Goal: Information Seeking & Learning: Learn about a topic

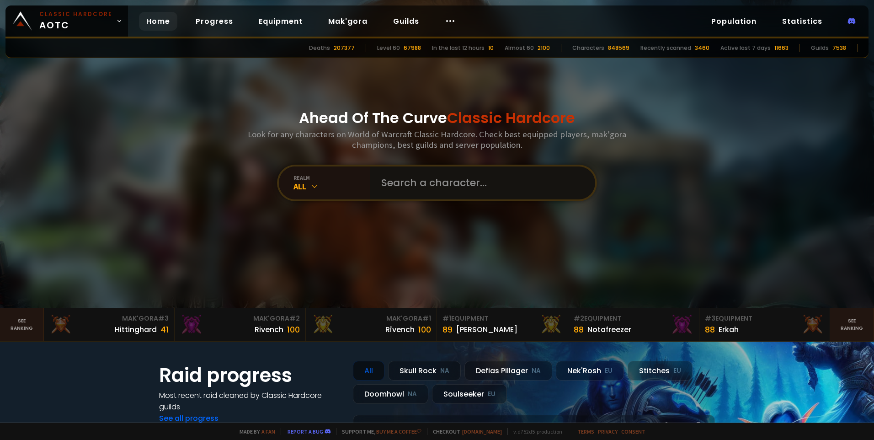
click at [404, 182] on input "text" at bounding box center [480, 182] width 208 height 33
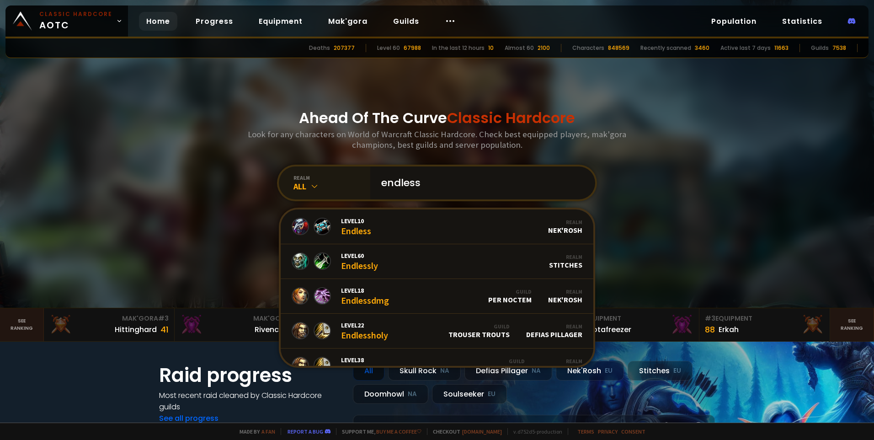
type input "endless"
click at [305, 179] on div "realm" at bounding box center [332, 177] width 77 height 7
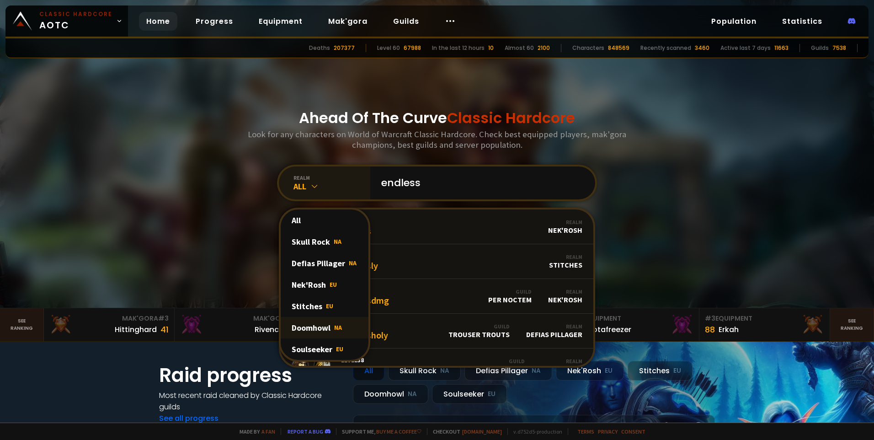
click at [301, 327] on div "Doomhowl NA" at bounding box center [325, 327] width 88 height 21
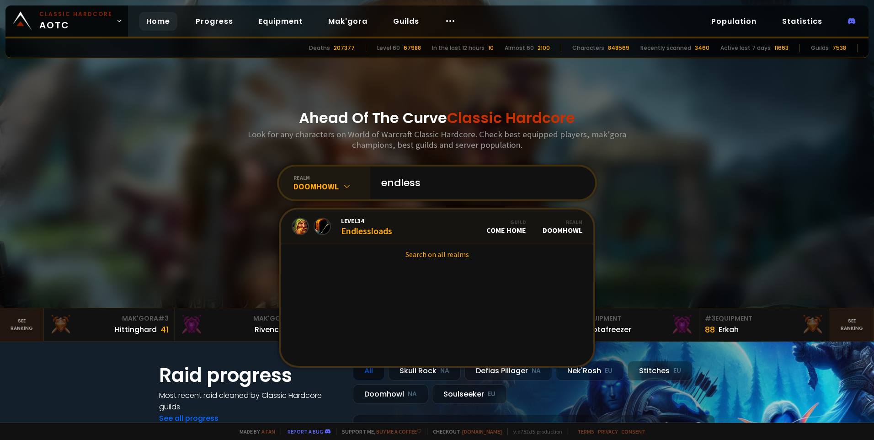
click at [698, 199] on div at bounding box center [437, 154] width 874 height 308
click at [351, 169] on div "realm Doomhowl" at bounding box center [324, 182] width 91 height 33
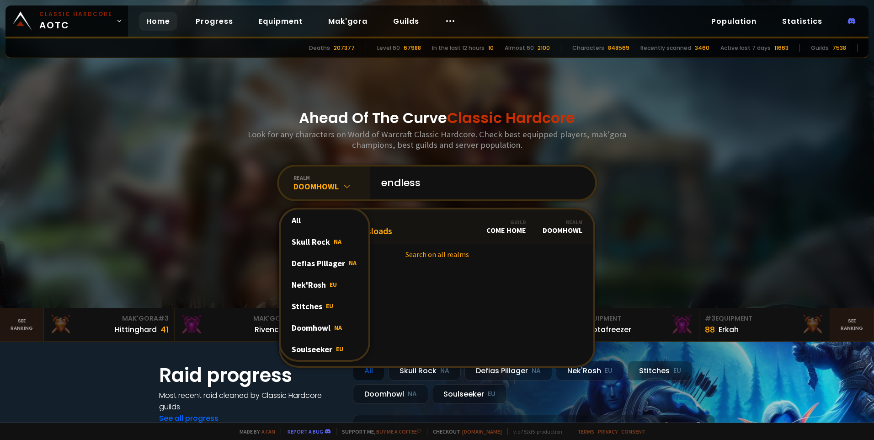
click at [351, 169] on div "realm Doomhowl All Skull Rock NA Defias Pillager NA Nek'Rosh EU Stitches EU Doo…" at bounding box center [324, 182] width 91 height 33
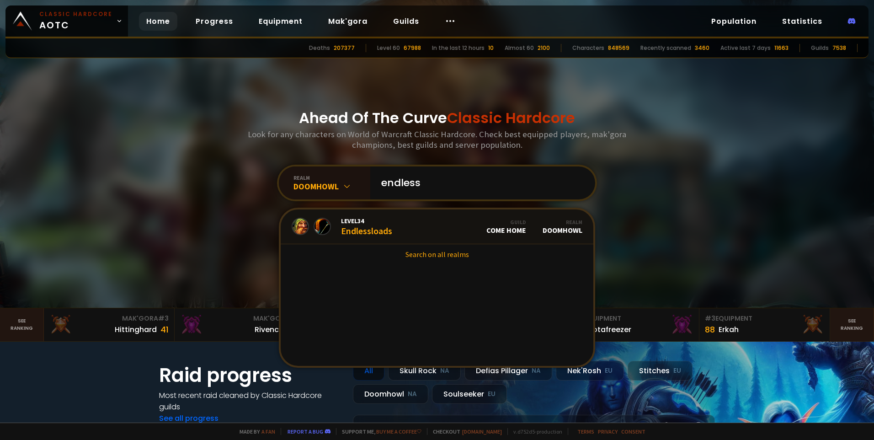
click at [757, 182] on div at bounding box center [437, 154] width 874 height 308
click at [400, 14] on link "Guilds" at bounding box center [406, 21] width 41 height 19
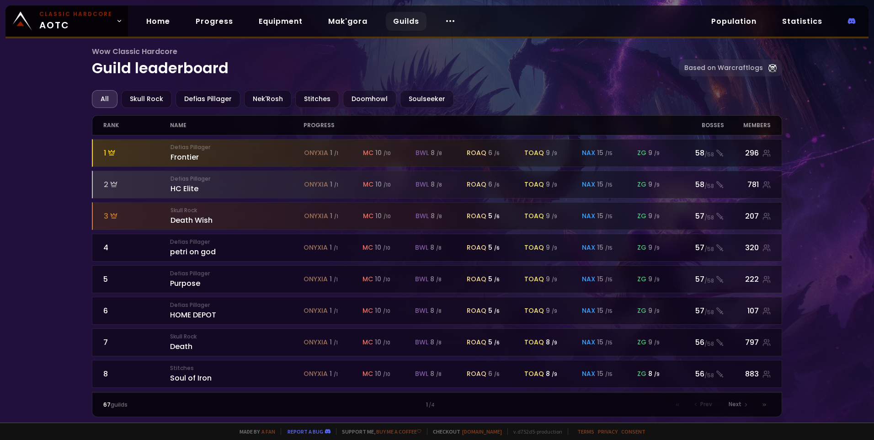
click at [184, 125] on div "name" at bounding box center [237, 125] width 134 height 19
drag, startPoint x: 221, startPoint y: 117, endPoint x: 192, endPoint y: 123, distance: 29.4
click at [218, 117] on div "name" at bounding box center [237, 125] width 134 height 19
click at [186, 125] on div "name" at bounding box center [237, 125] width 134 height 19
drag, startPoint x: 198, startPoint y: 123, endPoint x: 187, endPoint y: 129, distance: 12.9
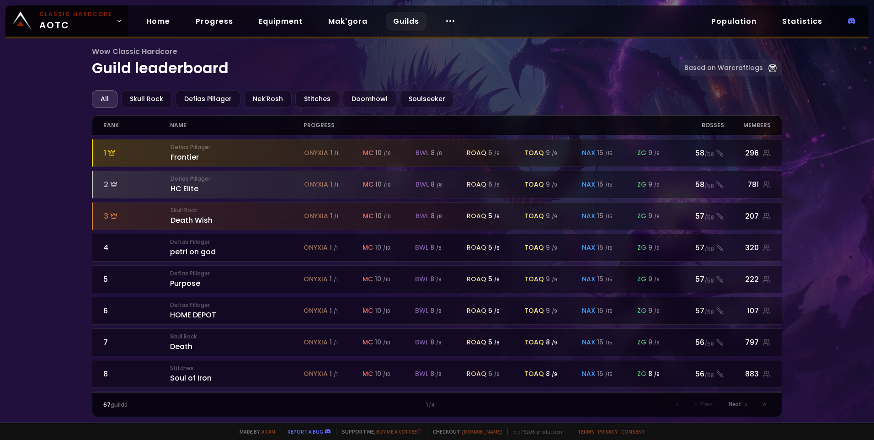
click at [195, 125] on div "name" at bounding box center [237, 125] width 134 height 19
click at [186, 129] on div "name" at bounding box center [237, 125] width 134 height 19
click at [182, 126] on div "name" at bounding box center [237, 125] width 134 height 19
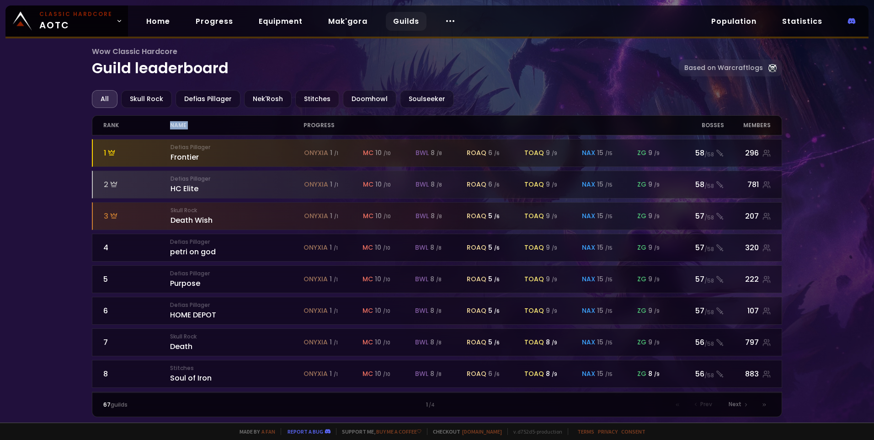
drag, startPoint x: 182, startPoint y: 126, endPoint x: 200, endPoint y: 121, distance: 19.4
click at [199, 120] on div "name" at bounding box center [237, 125] width 134 height 19
click at [204, 122] on div "name" at bounding box center [237, 125] width 134 height 19
click at [358, 91] on div "Doomhowl" at bounding box center [369, 99] width 53 height 18
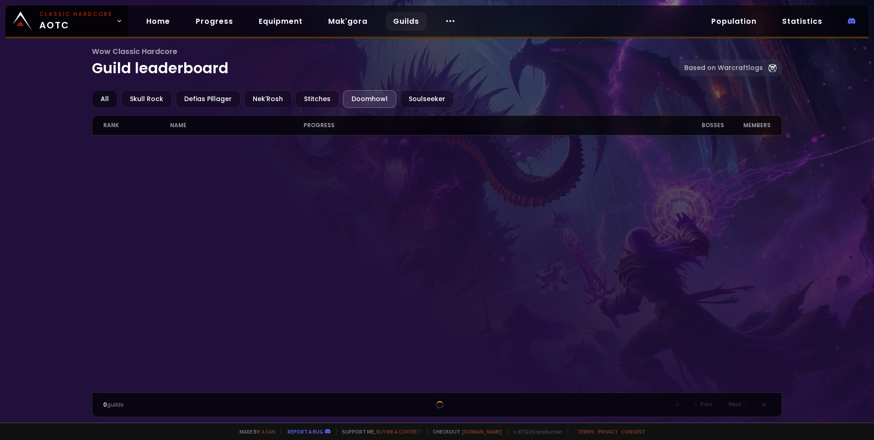
click at [110, 101] on div "All" at bounding box center [105, 99] width 26 height 18
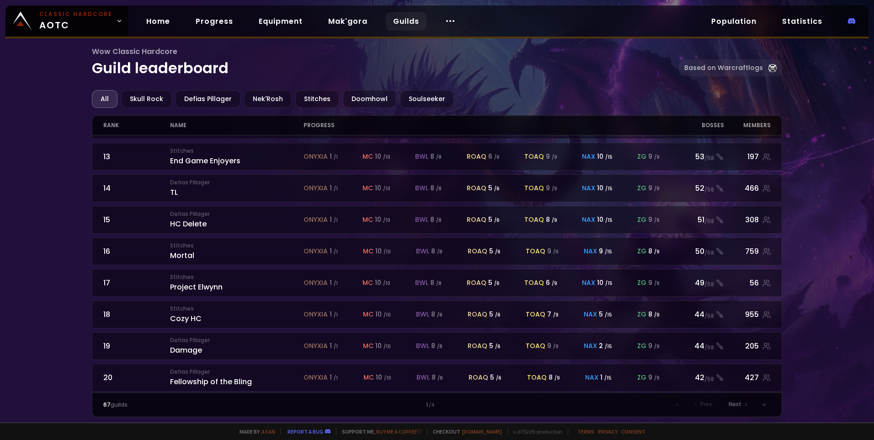
scroll to position [378, 0]
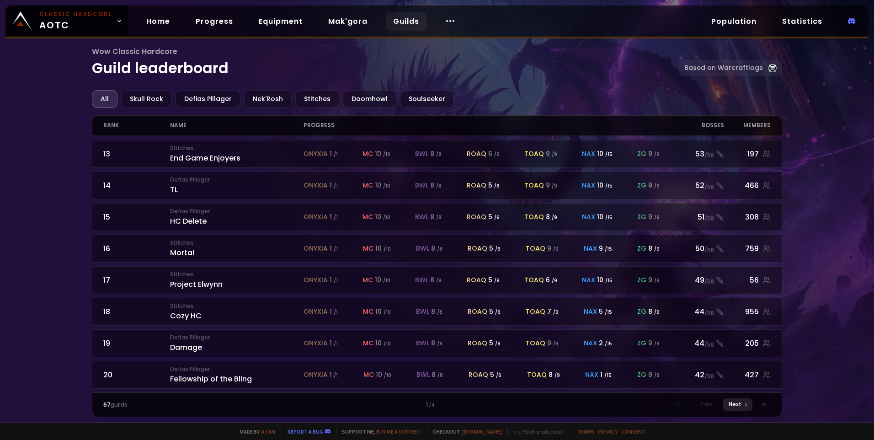
click at [744, 403] on icon at bounding box center [745, 404] width 5 height 5
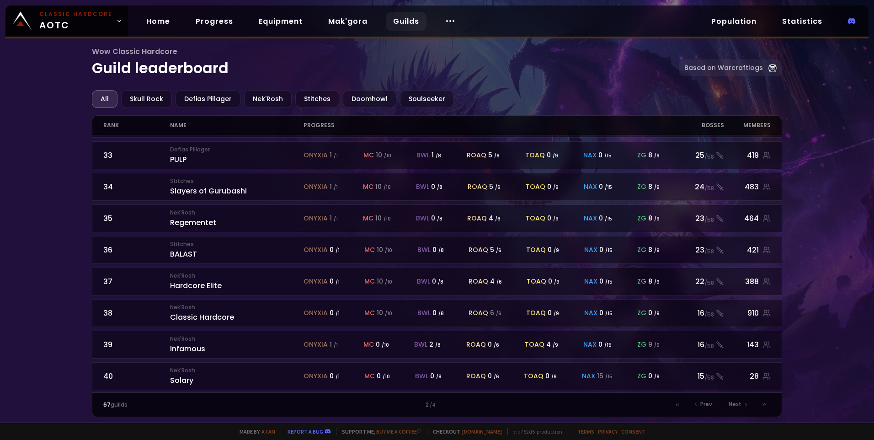
scroll to position [378, 0]
click at [362, 96] on div "Doomhowl" at bounding box center [369, 99] width 53 height 18
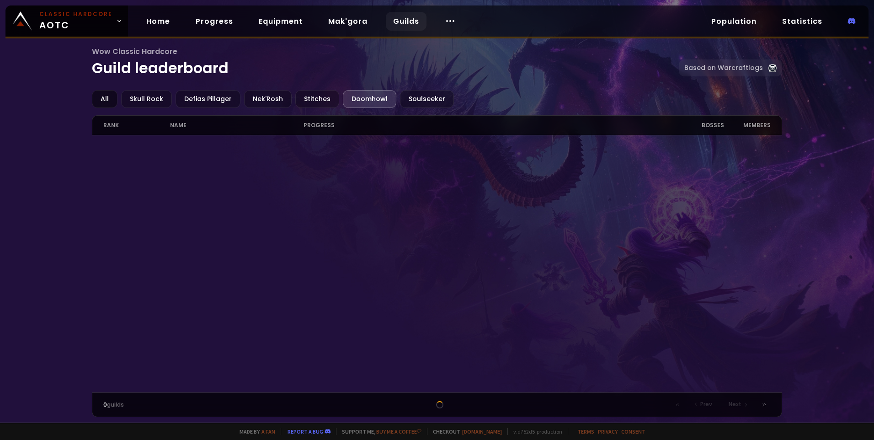
click at [108, 97] on div "All" at bounding box center [105, 99] width 26 height 18
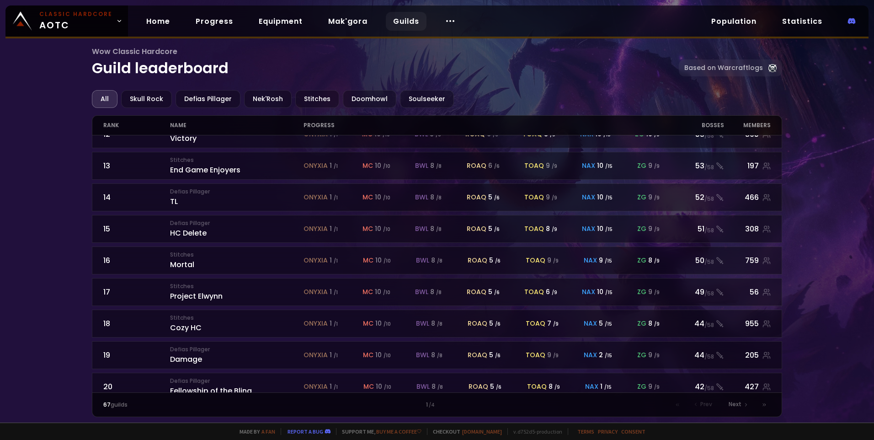
scroll to position [378, 0]
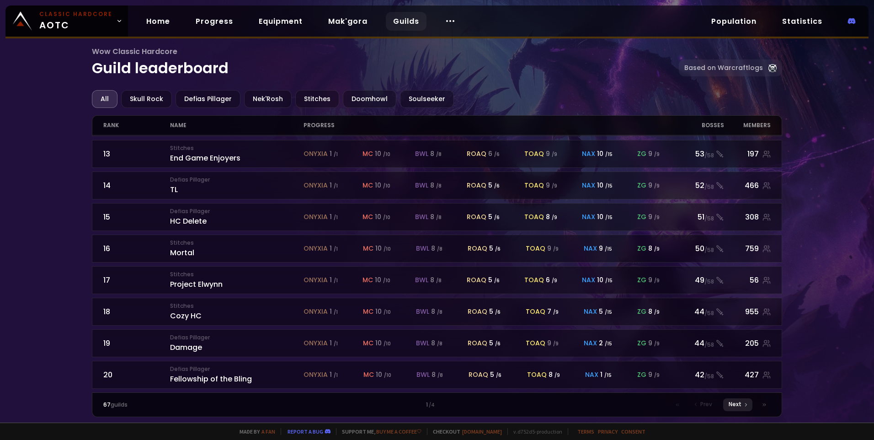
click at [744, 399] on div "Next" at bounding box center [737, 404] width 29 height 13
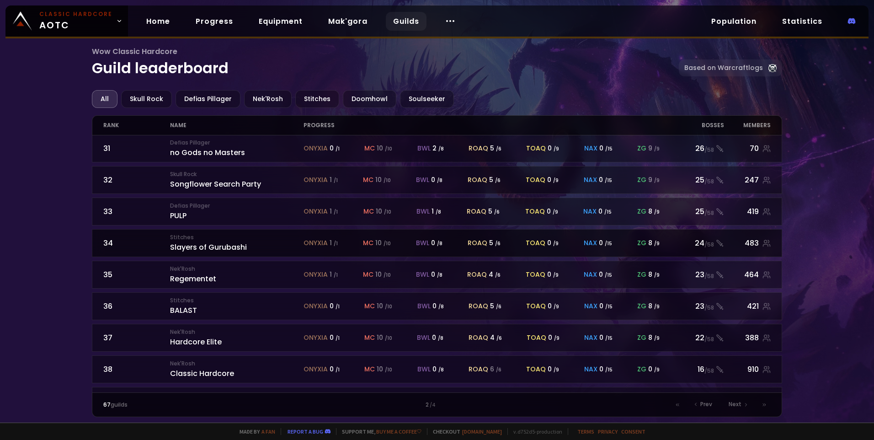
scroll to position [378, 0]
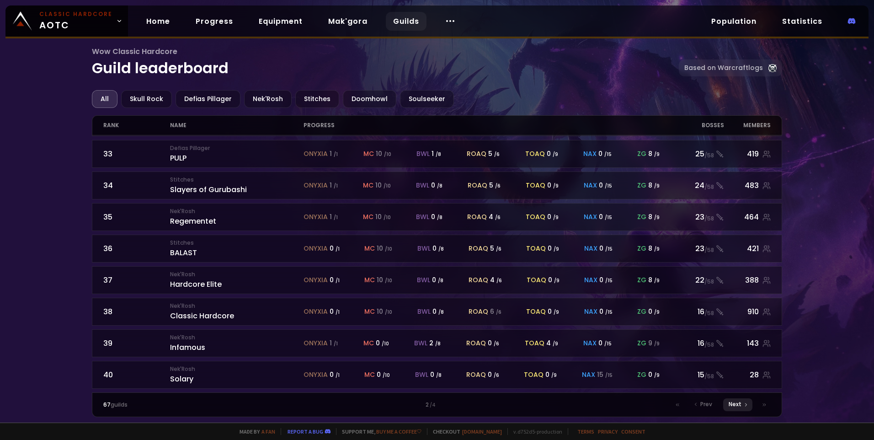
click at [740, 403] on span "Next" at bounding box center [735, 404] width 13 height 8
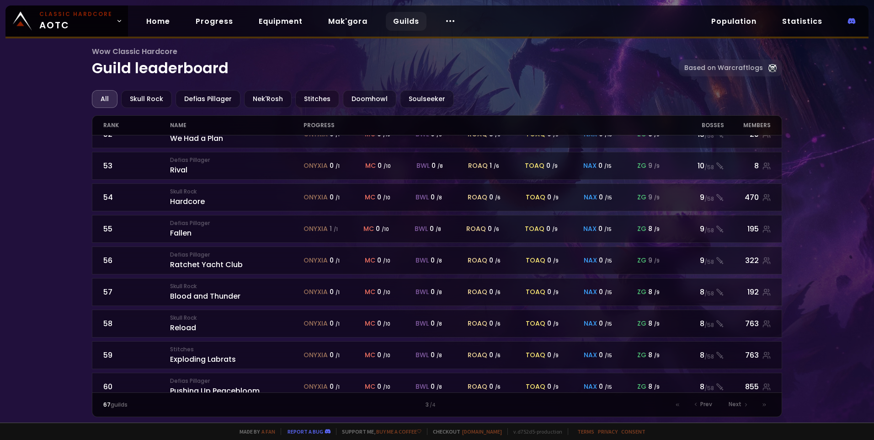
scroll to position [378, 0]
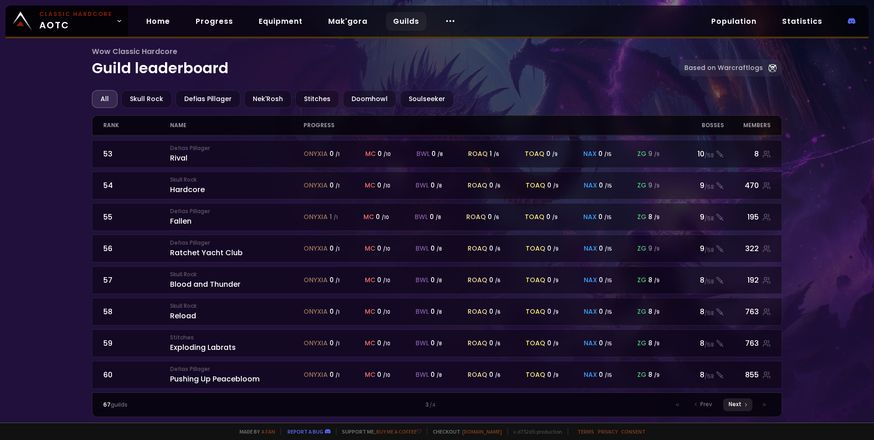
click at [735, 403] on span "Next" at bounding box center [735, 404] width 13 height 8
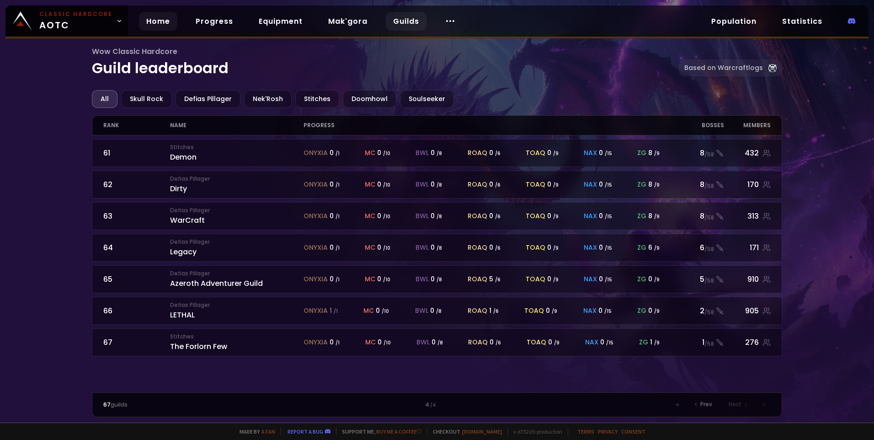
click at [169, 22] on link "Home" at bounding box center [158, 21] width 38 height 19
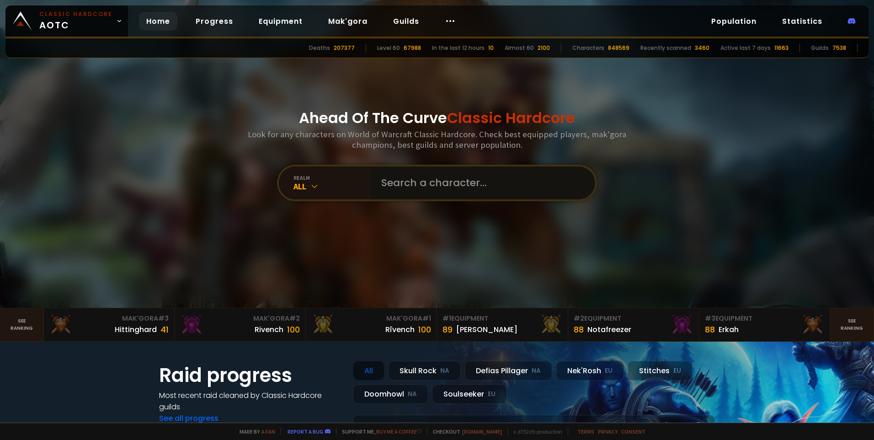
click at [400, 182] on input "text" at bounding box center [480, 182] width 208 height 33
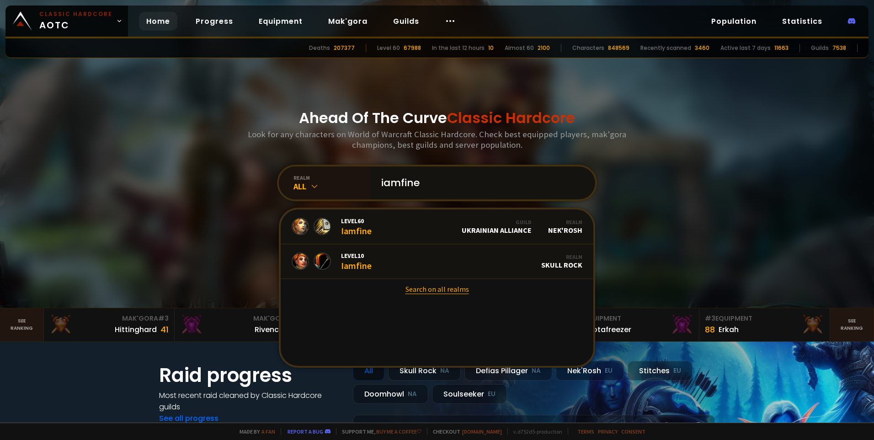
type input "iamfine"
click at [438, 289] on link "Search on all realms" at bounding box center [437, 289] width 313 height 20
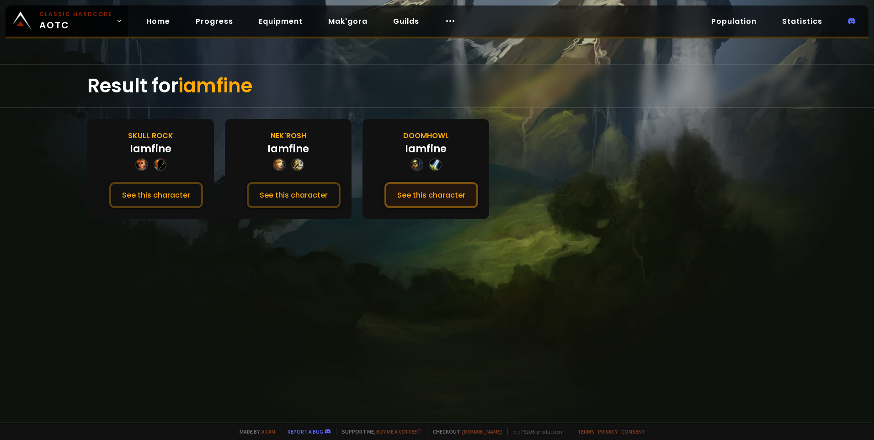
click at [442, 202] on button "See this character" at bounding box center [432, 195] width 94 height 26
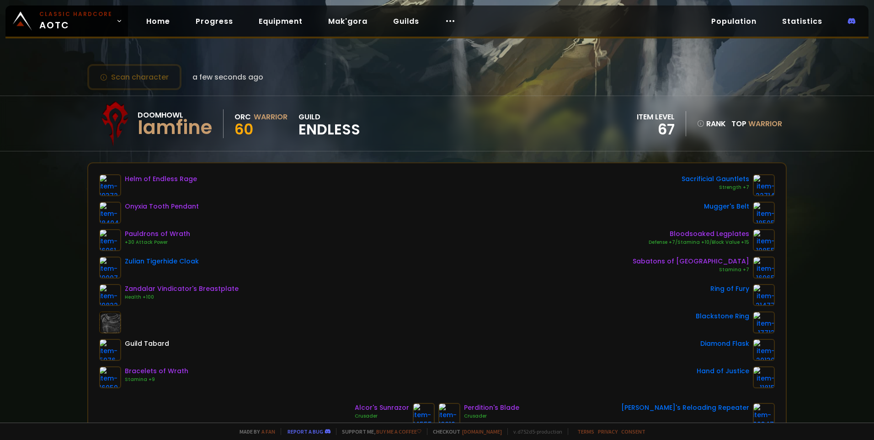
click at [349, 123] on span "Endless" at bounding box center [330, 130] width 62 height 14
click at [132, 89] on button "Scan character" at bounding box center [134, 77] width 94 height 26
click at [158, 85] on button "Scan character" at bounding box center [134, 77] width 94 height 26
click at [351, 123] on span "Endless" at bounding box center [330, 130] width 62 height 14
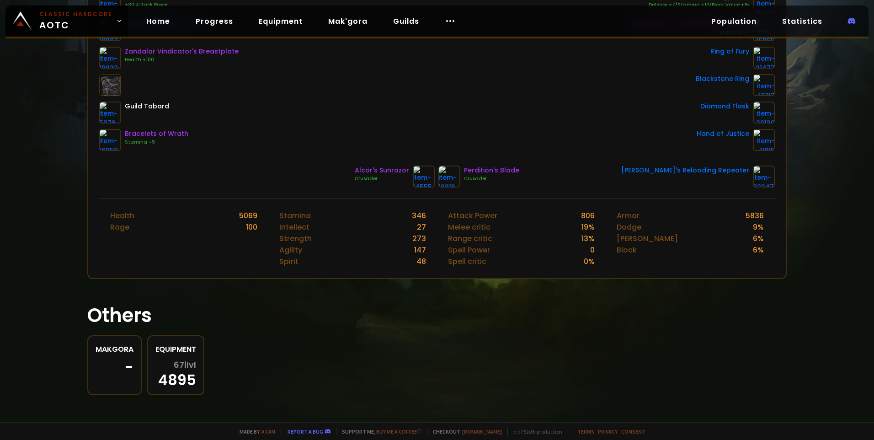
scroll to position [239, 0]
click at [192, 378] on div "67 ilvl 4895" at bounding box center [175, 371] width 41 height 27
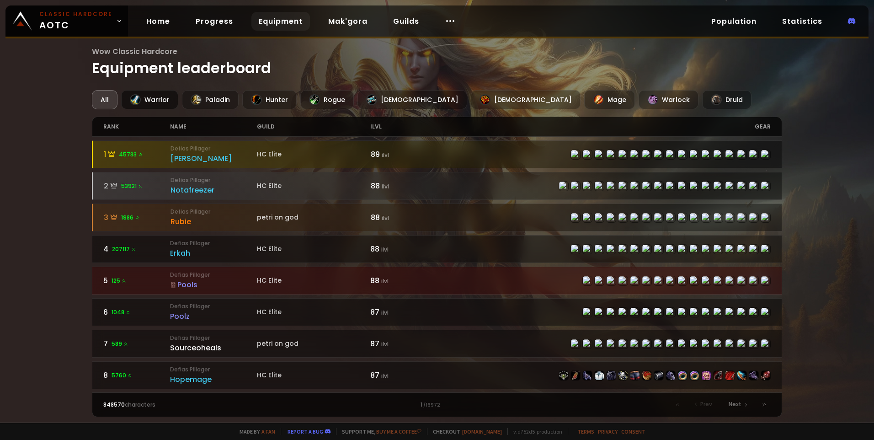
click at [146, 101] on div "Warrior" at bounding box center [149, 99] width 57 height 19
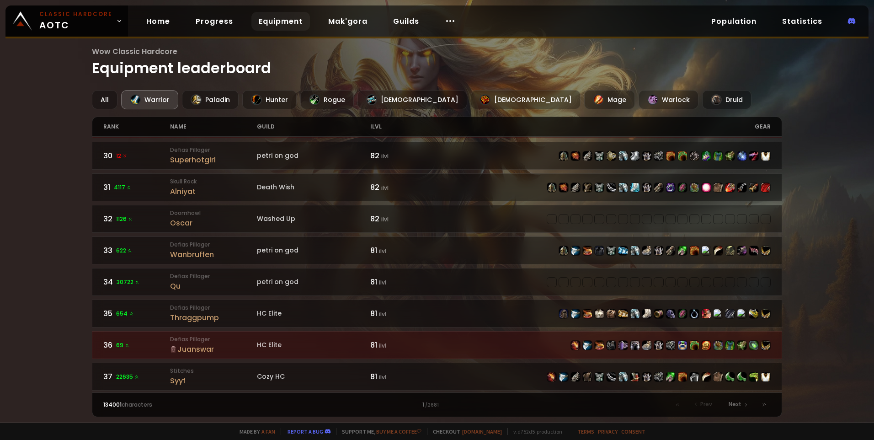
scroll to position [914, 0]
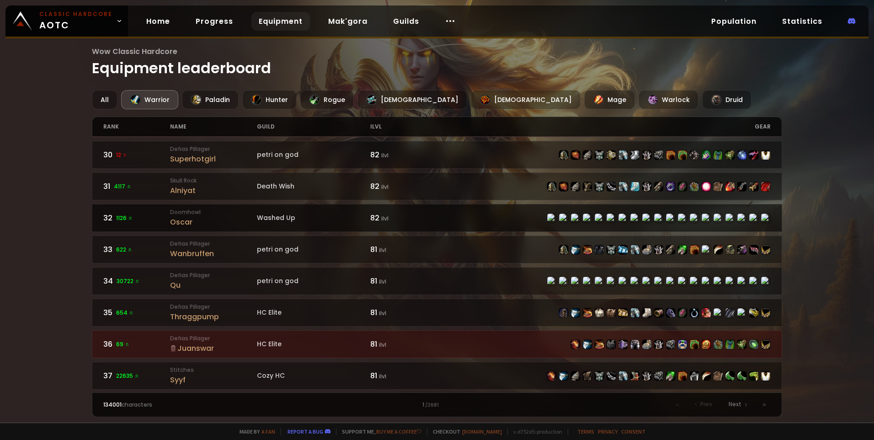
click at [481, 228] on link "32 1126 Doomhowl [PERSON_NAME] Washed Up 82 ilvl" at bounding box center [437, 218] width 690 height 28
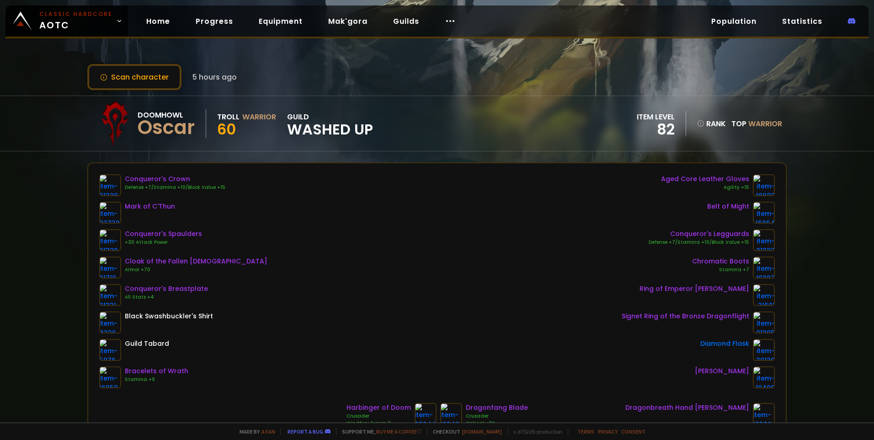
scroll to position [91, 0]
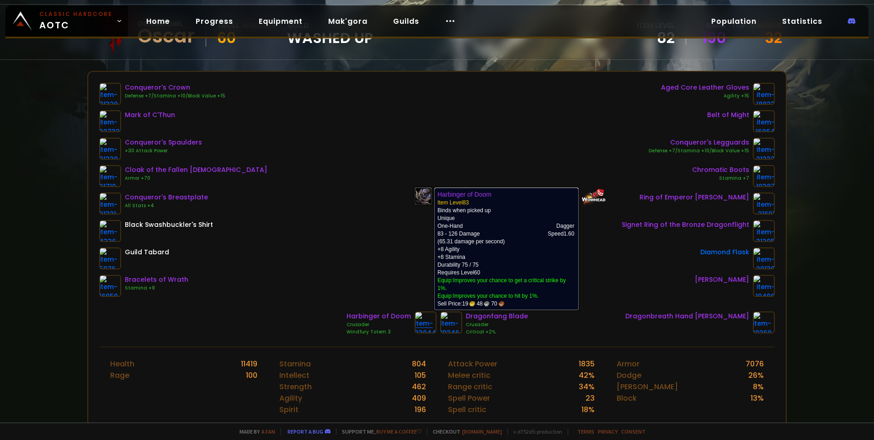
click at [419, 322] on img at bounding box center [426, 322] width 22 height 22
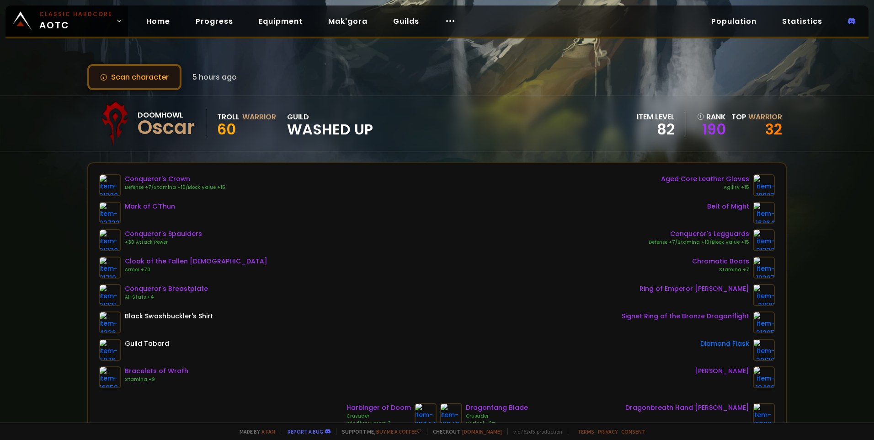
click at [136, 86] on button "Scan character" at bounding box center [134, 77] width 94 height 26
click at [161, 21] on link "Home" at bounding box center [158, 21] width 38 height 19
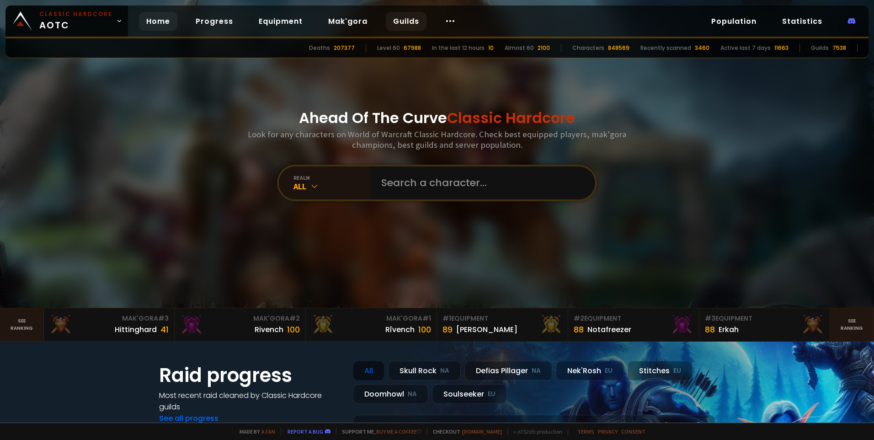
click at [396, 19] on link "Guilds" at bounding box center [406, 21] width 41 height 19
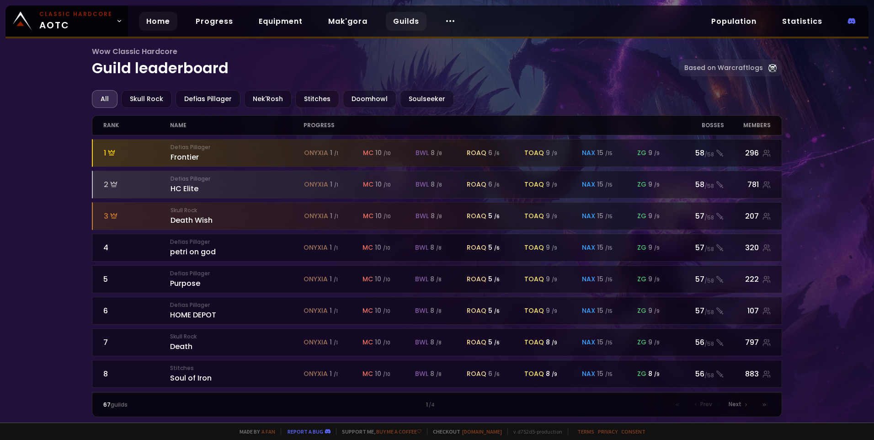
click at [155, 28] on link "Home" at bounding box center [158, 21] width 38 height 19
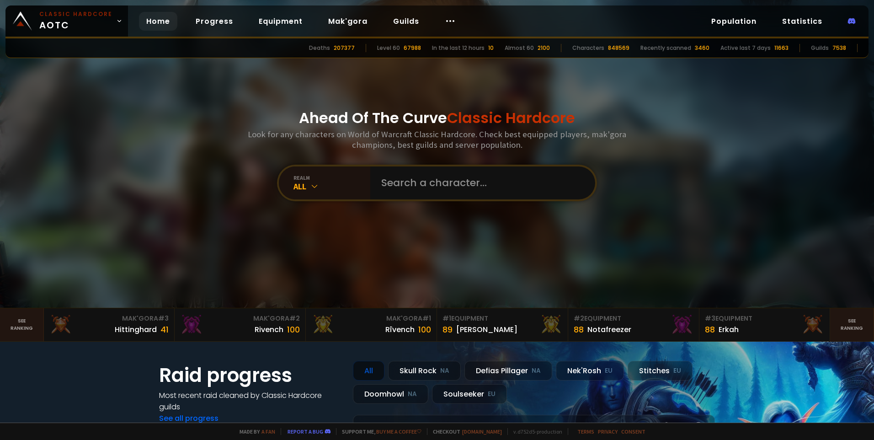
click at [413, 161] on div "Ahead Of The Curve Classic Hardcore Look for any characters on World of Warcraf…" at bounding box center [437, 154] width 551 height 308
click at [413, 172] on input "text" at bounding box center [480, 182] width 208 height 33
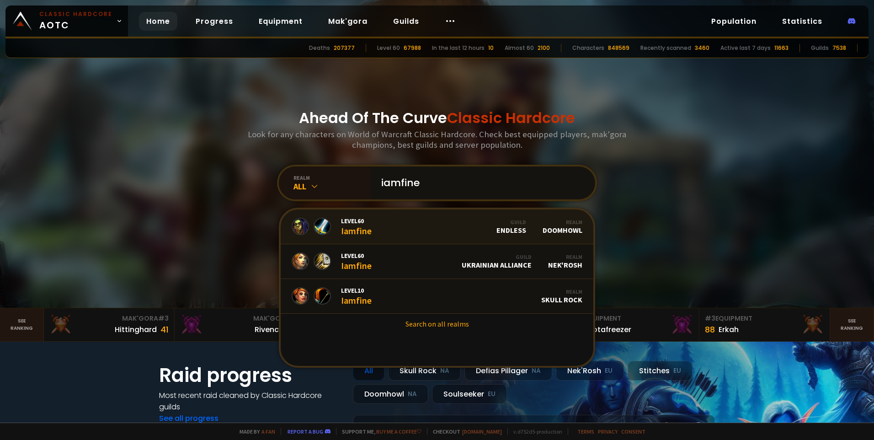
type input "iamfine"
click at [456, 223] on link "Level 60 Iamfine Guild Endless Realm Doomhowl" at bounding box center [437, 226] width 313 height 35
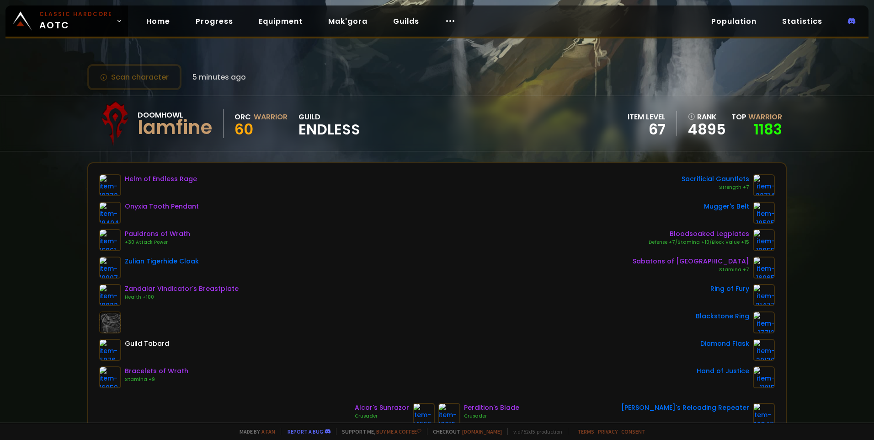
click at [328, 128] on span "Endless" at bounding box center [330, 130] width 62 height 14
drag, startPoint x: 314, startPoint y: 110, endPoint x: 318, endPoint y: 121, distance: 11.7
click at [314, 110] on div "Doomhowl Iamfine Orc Warrior 60 guild Endless" at bounding box center [226, 124] width 268 height 46
click at [281, 18] on link "Equipment" at bounding box center [280, 21] width 59 height 19
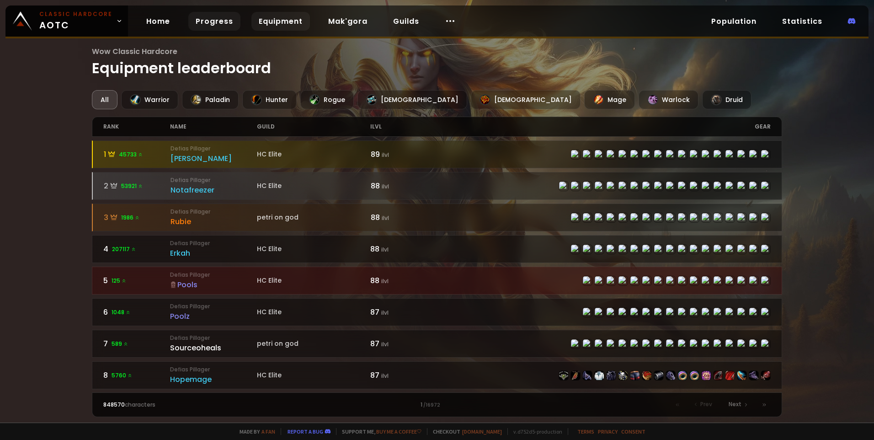
click at [220, 23] on link "Progress" at bounding box center [214, 21] width 52 height 19
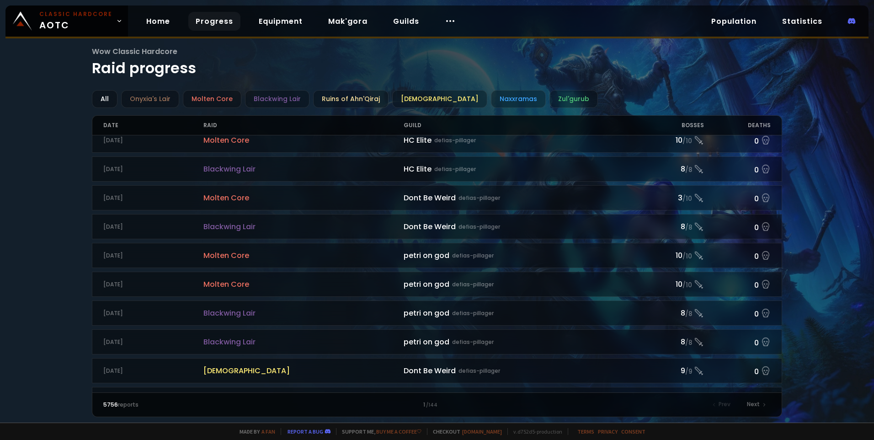
scroll to position [899, 0]
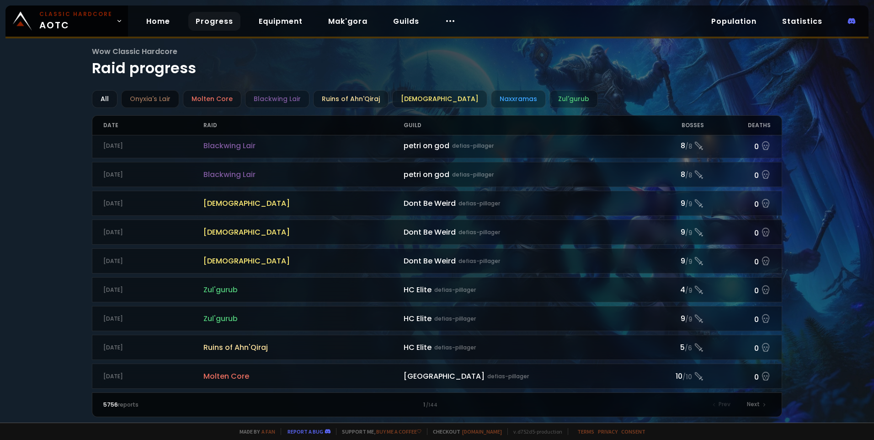
click at [163, 96] on div "Onyxia's Lair" at bounding box center [150, 99] width 58 height 18
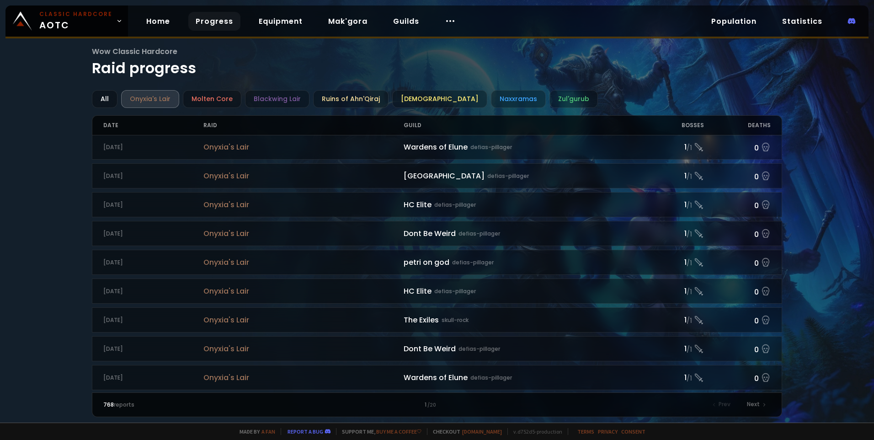
scroll to position [899, 0]
click at [229, 91] on div "Molten Core" at bounding box center [212, 99] width 59 height 18
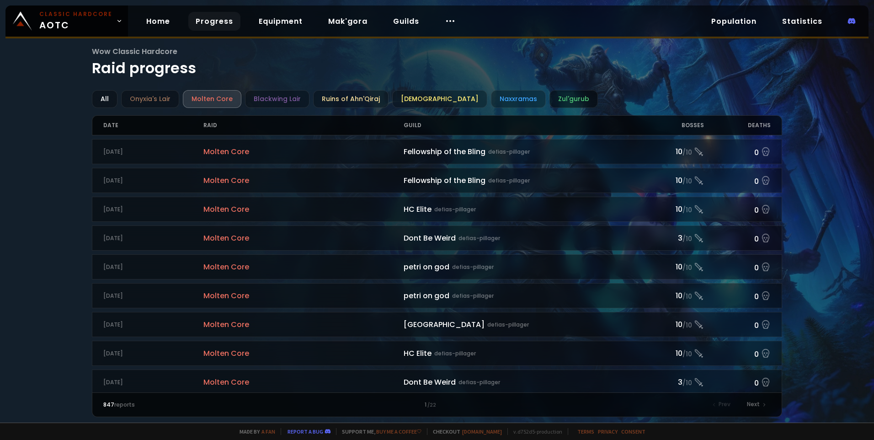
click at [553, 100] on div "Zul'gurub" at bounding box center [574, 99] width 48 height 18
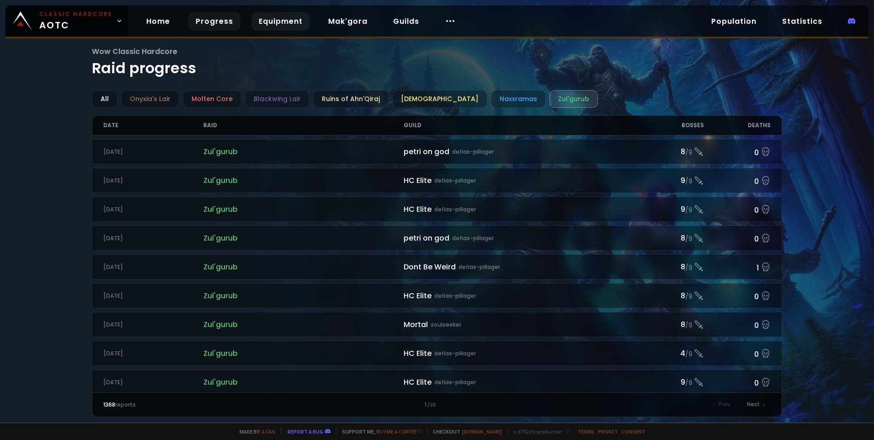
click at [301, 16] on link "Equipment" at bounding box center [280, 21] width 59 height 19
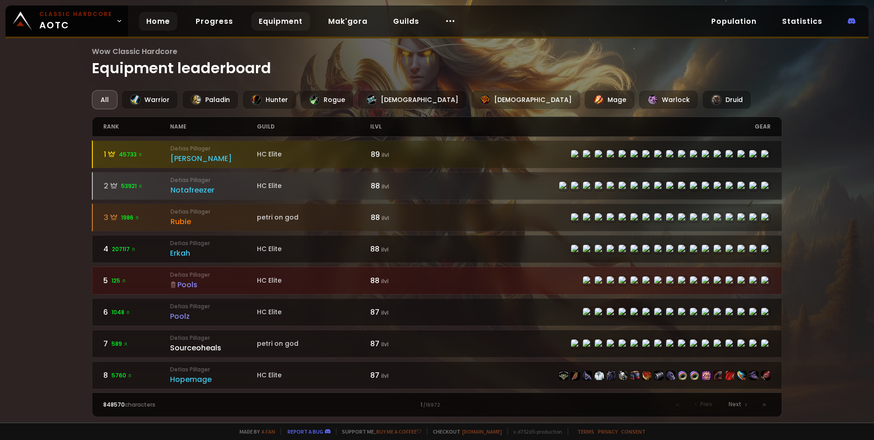
click at [173, 19] on div "Home Progress Equipment Mak'gora Guilds" at bounding box center [301, 21] width 346 height 30
click at [171, 19] on link "Home" at bounding box center [158, 21] width 38 height 19
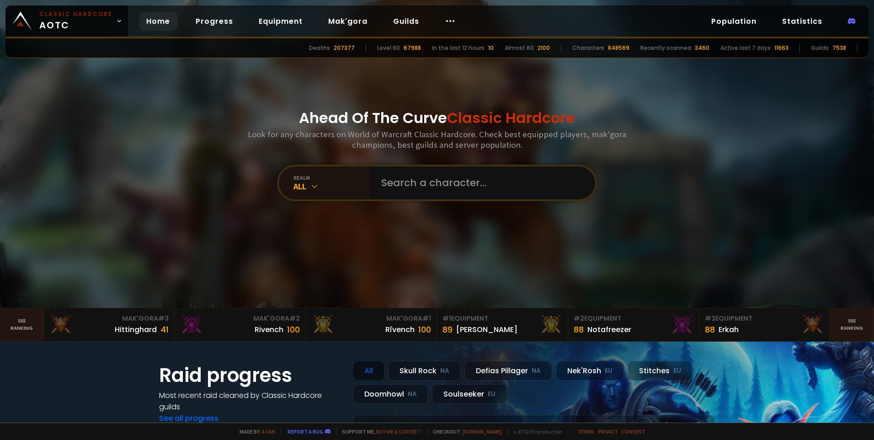
click at [201, 212] on div "Ahead Of The Curve Classic Hardcore Look for any characters on World of Warcraf…" at bounding box center [437, 154] width 551 height 308
click at [356, 402] on div "Doomhowl NA" at bounding box center [390, 394] width 75 height 20
click at [374, 394] on div "Doomhowl NA" at bounding box center [390, 394] width 75 height 20
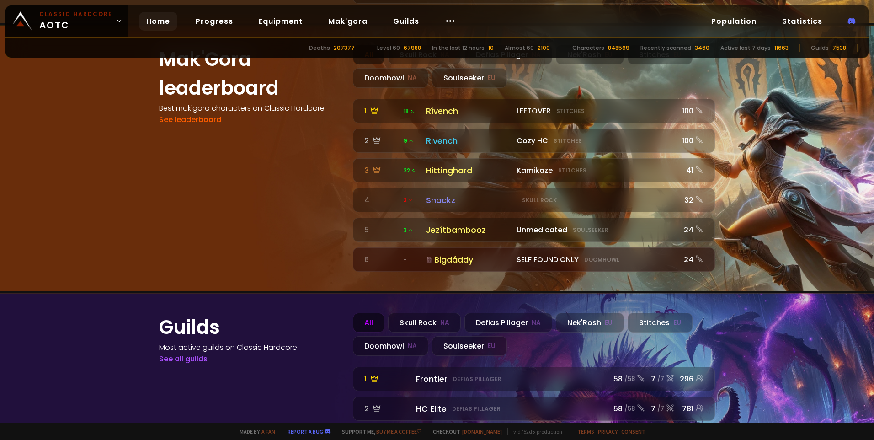
scroll to position [960, 0]
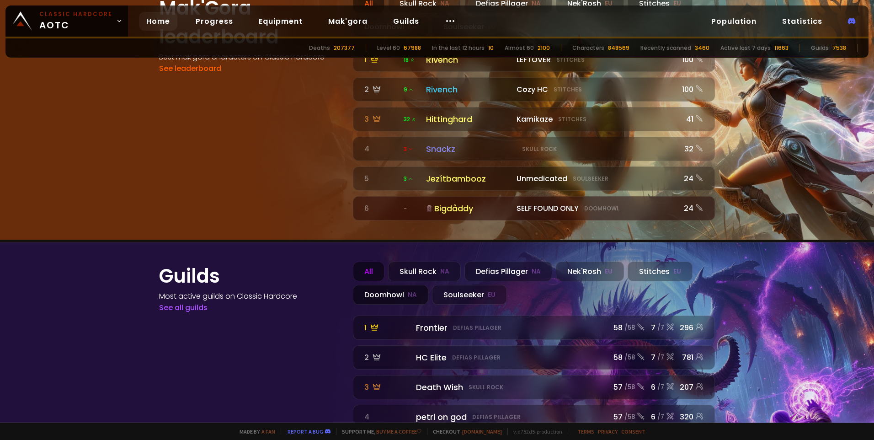
click at [408, 290] on small "NA" at bounding box center [412, 294] width 9 height 9
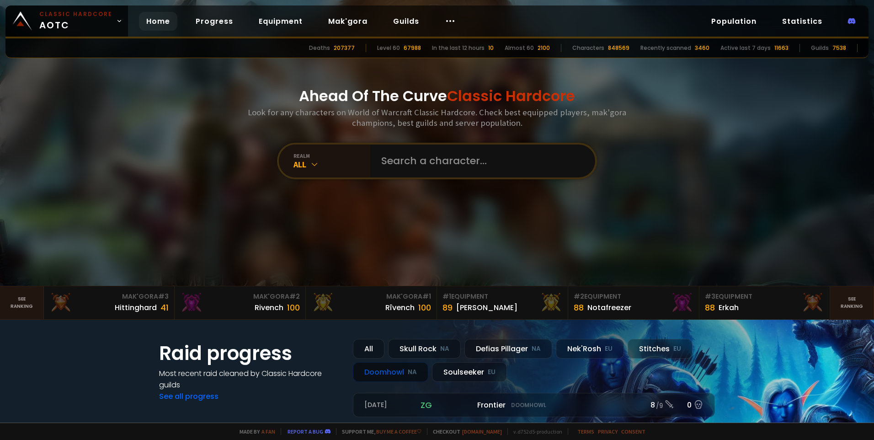
scroll to position [0, 0]
